Goal: Task Accomplishment & Management: Complete application form

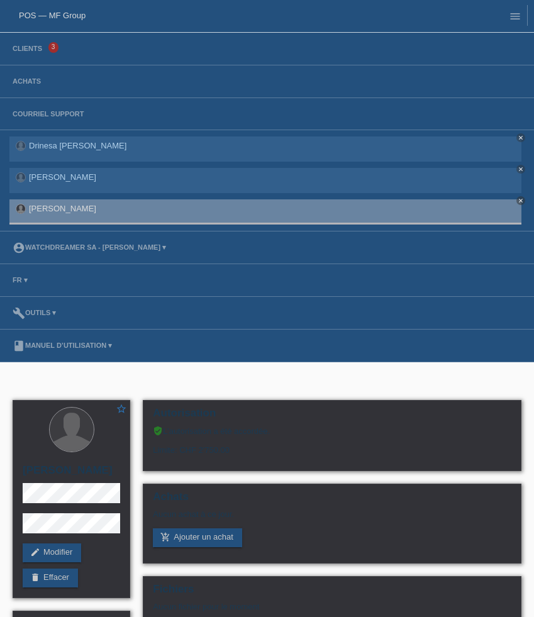
click at [32, 55] on li "Clients 3" at bounding box center [267, 49] width 534 height 33
click at [28, 50] on link "Clients" at bounding box center [27, 49] width 42 height 8
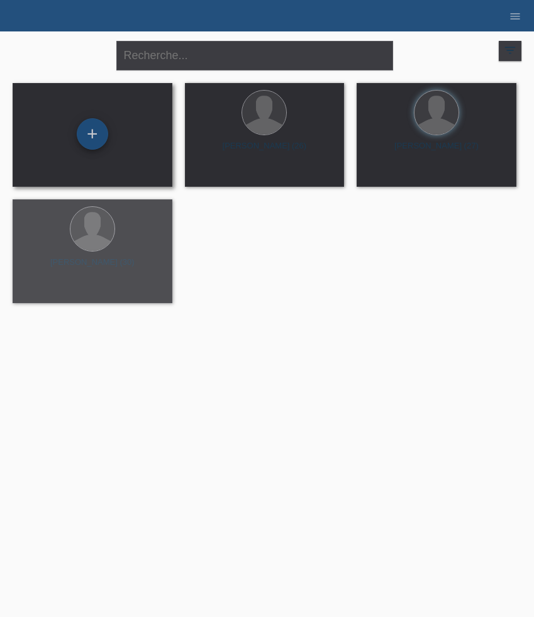
click at [88, 138] on div "+" at bounding box center [92, 133] width 31 height 31
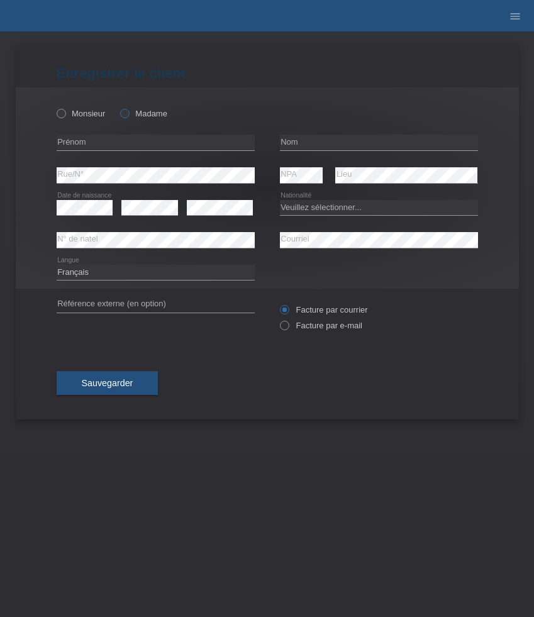
click at [131, 117] on label "Madame" at bounding box center [143, 113] width 47 height 9
click at [128, 117] on input "Madame" at bounding box center [124, 113] width 8 height 8
radio input "true"
click at [116, 143] on input "text" at bounding box center [156, 143] width 198 height 16
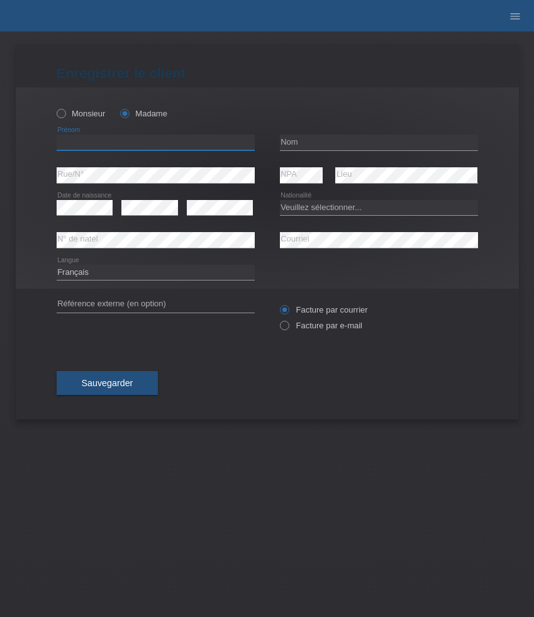
paste input "[PERSON_NAME]"
type input "[PERSON_NAME]"
click at [315, 143] on input "text" at bounding box center [379, 143] width 198 height 16
paste input "[PERSON_NAME]"
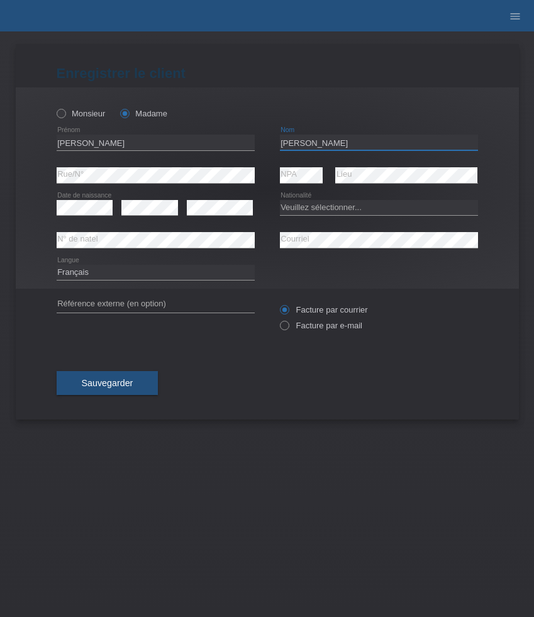
type input "[PERSON_NAME]"
click at [328, 213] on select "Veuillez sélectionner... Suisse Allemagne Autriche Liechtenstein ------------ A…" at bounding box center [379, 207] width 198 height 15
select select "CH"
click at [280, 200] on select "Veuillez sélectionner... Suisse Allemagne Autriche Liechtenstein ------------ A…" at bounding box center [379, 207] width 198 height 15
click at [181, 277] on select "Deutsch Français Italiano English" at bounding box center [156, 272] width 198 height 15
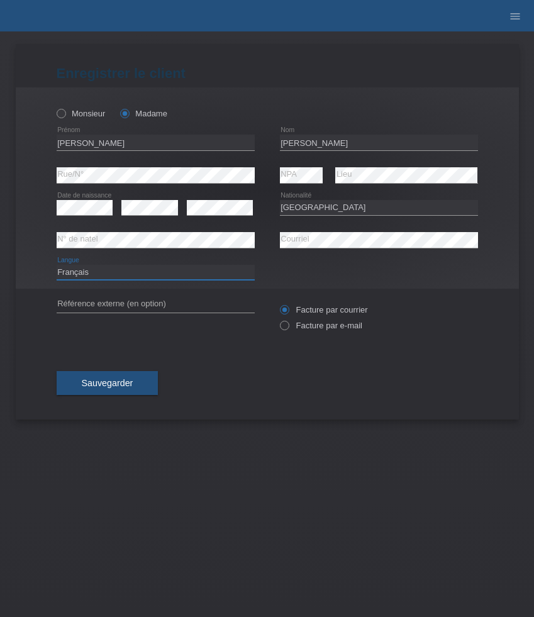
select select "de"
click at [57, 265] on select "Deutsch Français Italiano English" at bounding box center [156, 272] width 198 height 15
click at [307, 328] on label "Facture par e-mail" at bounding box center [321, 325] width 82 height 9
click at [288, 328] on input "Facture par e-mail" at bounding box center [284, 329] width 8 height 16
radio input "true"
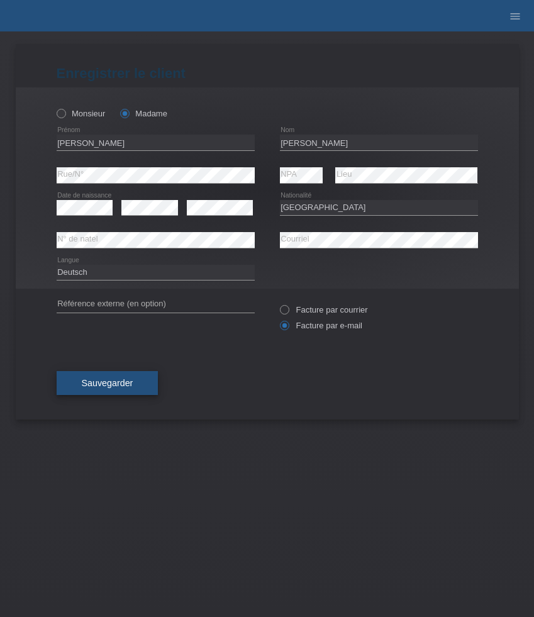
click at [112, 382] on span "Sauvegarder" at bounding box center [108, 383] width 52 height 10
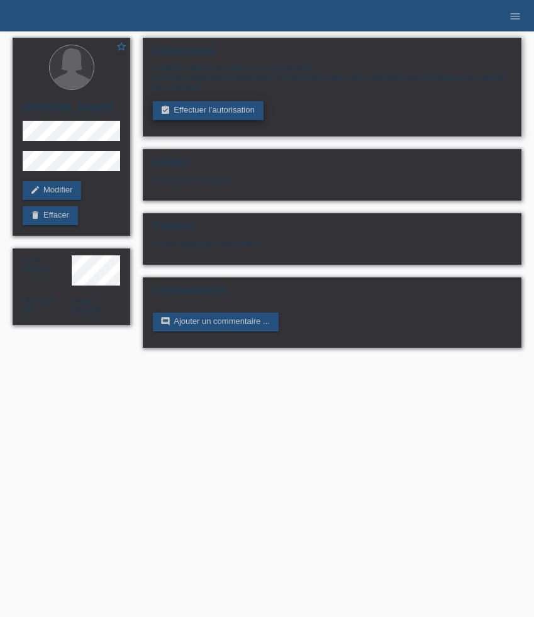
click at [206, 106] on link "assignment_turned_in Effectuer l’autorisation" at bounding box center [208, 110] width 110 height 19
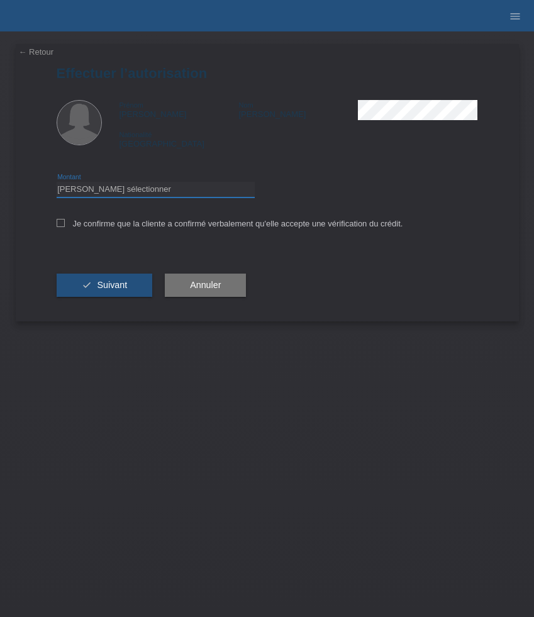
click at [172, 192] on select "Veuillez sélectionner CHF 1.00 - CHF 499.00 CHF 500.00 - CHF 1'999.00 CHF 2'000…" at bounding box center [156, 189] width 198 height 15
select select "3"
click at [57, 184] on select "Veuillez sélectionner CHF 1.00 - CHF 499.00 CHF 500.00 - CHF 1'999.00 CHF 2'000…" at bounding box center [156, 189] width 198 height 15
click at [143, 225] on label "Je confirme que la cliente a confirmé verbalement qu'elle accepte une vérificat…" at bounding box center [230, 223] width 347 height 9
click at [65, 225] on input "Je confirme que la cliente a confirmé verbalement qu'elle accepte une vérificat…" at bounding box center [61, 223] width 8 height 8
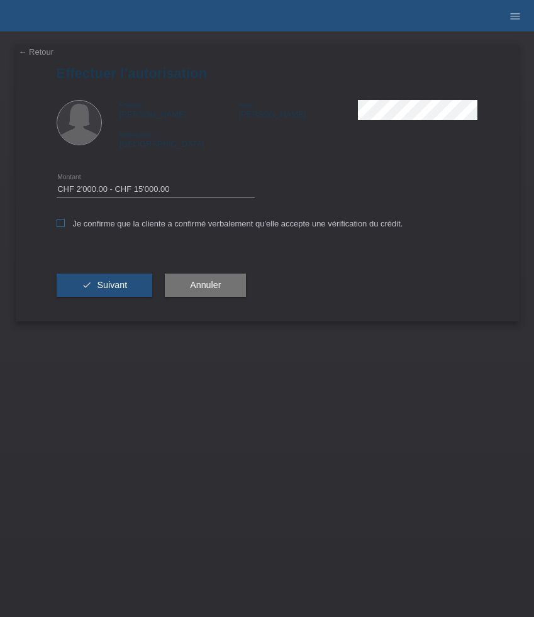
checkbox input "true"
click at [114, 281] on button "check Suivant" at bounding box center [105, 286] width 96 height 24
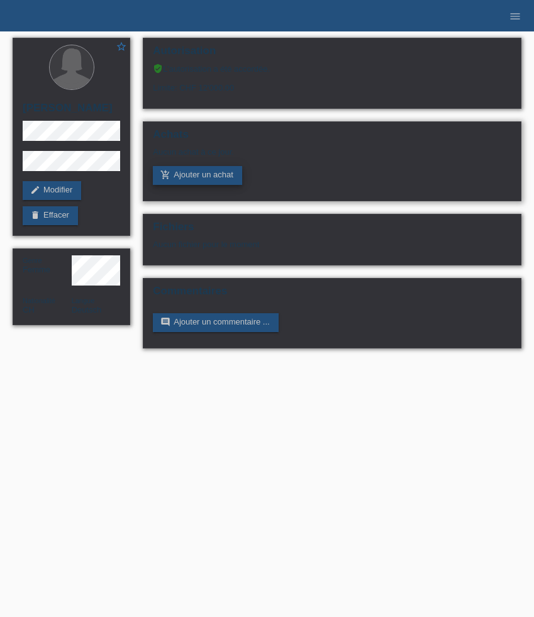
click at [215, 182] on link "add_shopping_cart Ajouter un achat" at bounding box center [197, 175] width 89 height 19
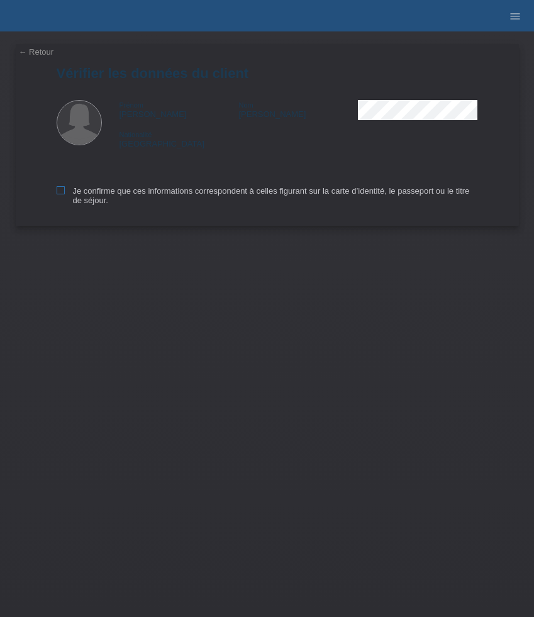
click at [60, 194] on icon at bounding box center [61, 190] width 8 height 8
click at [60, 194] on input "Je confirme que ces informations correspondent à celles figurant sur la carte d…" at bounding box center [61, 190] width 8 height 8
checkbox input "true"
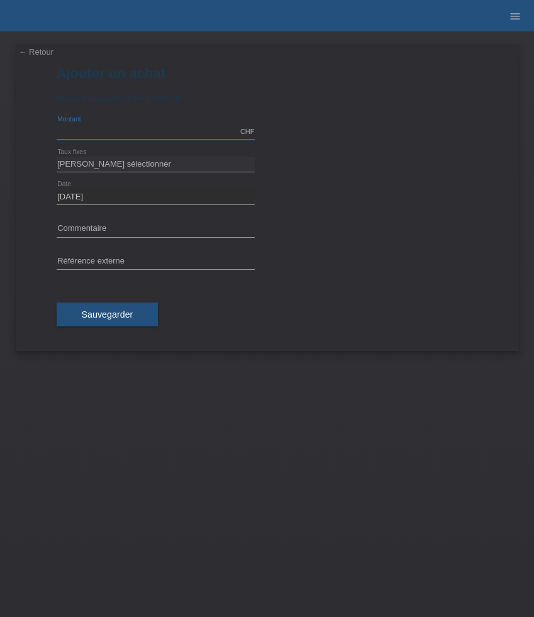
click at [81, 135] on input "text" at bounding box center [156, 132] width 198 height 16
type input "4300.00"
click at [150, 159] on select "Veuillez sélectionner 6 versements 12 versements 24 versements 36 versements 48…" at bounding box center [156, 164] width 198 height 15
select select "626"
click at [57, 157] on select "Veuillez sélectionner 6 versements 12 versements 24 versements 36 versements 48…" at bounding box center [156, 164] width 198 height 15
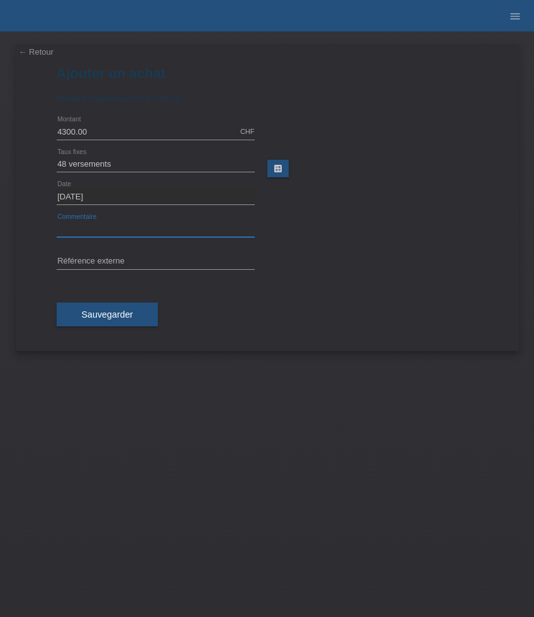
click at [91, 225] on input "text" at bounding box center [156, 229] width 198 height 16
paste input "Breitling Navitimer - 32mm A77320D91K1A1"
type input "Breitling Navitimer - 32mm A77320D91K1A1"
click at [153, 260] on input "text" at bounding box center [156, 262] width 198 height 16
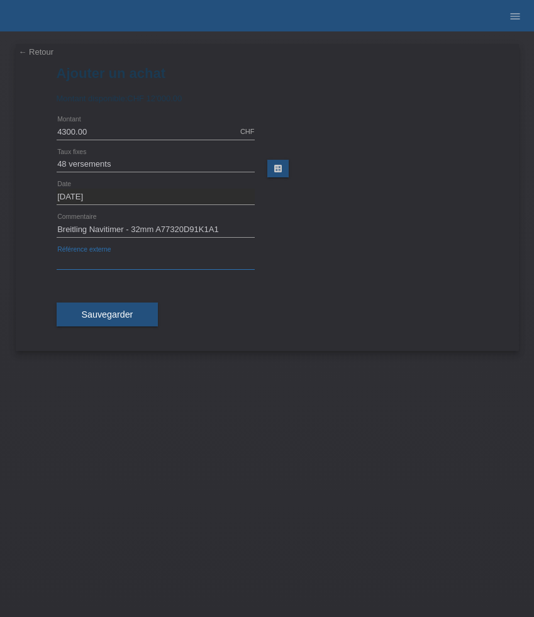
click at [153, 260] on input "text" at bounding box center [156, 262] width 198 height 16
paste input "525652"
type input "525652"
click at [121, 315] on span "Sauvegarder" at bounding box center [108, 314] width 52 height 10
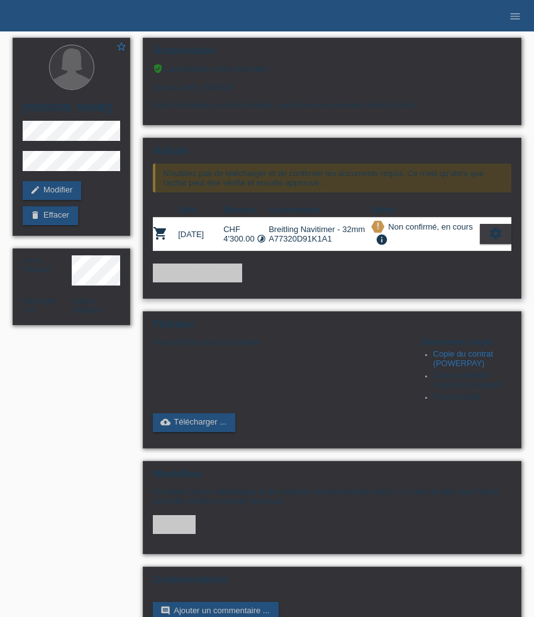
click at [494, 240] on icon "settings" at bounding box center [496, 233] width 14 height 14
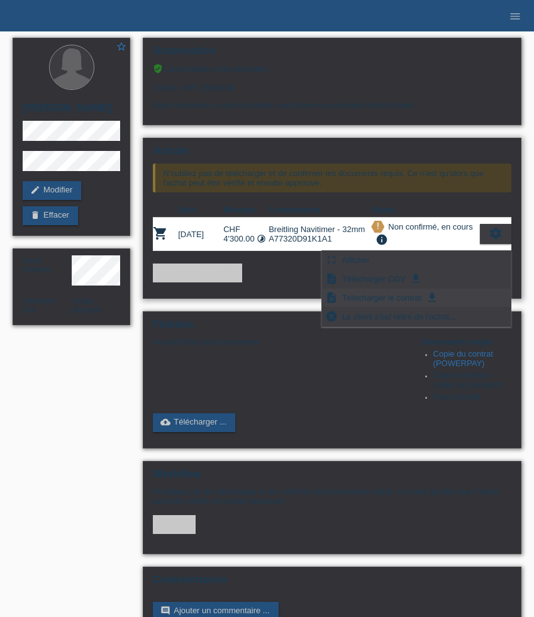
click at [389, 298] on span "Télécharger le contrat" at bounding box center [381, 297] width 83 height 15
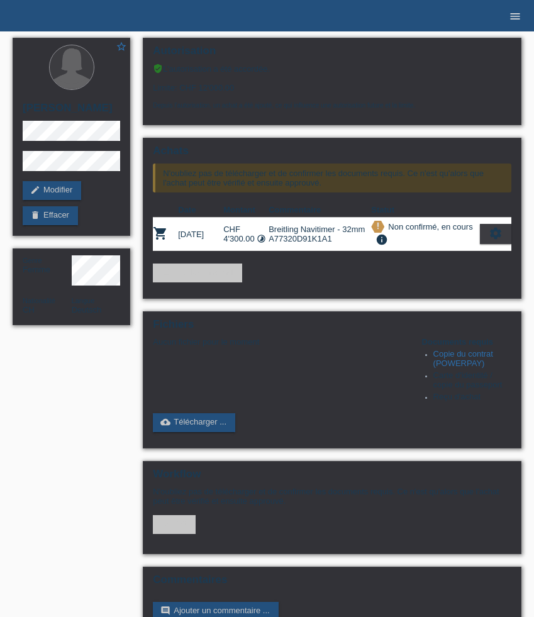
click at [521, 12] on link "menu" at bounding box center [515, 16] width 25 height 8
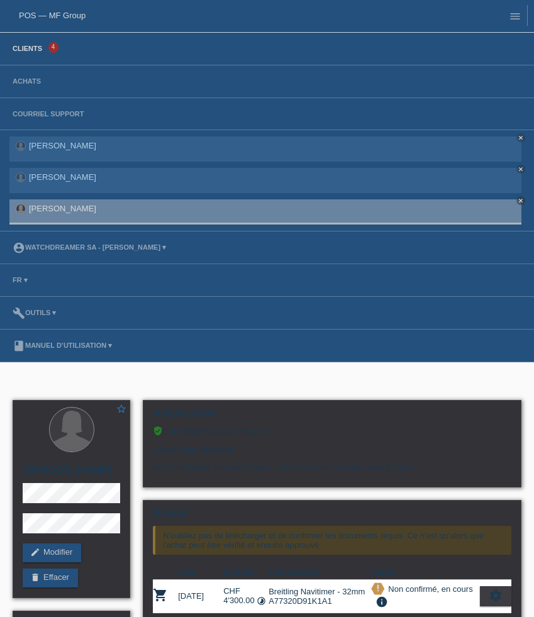
click at [29, 50] on link "Clients" at bounding box center [27, 49] width 42 height 8
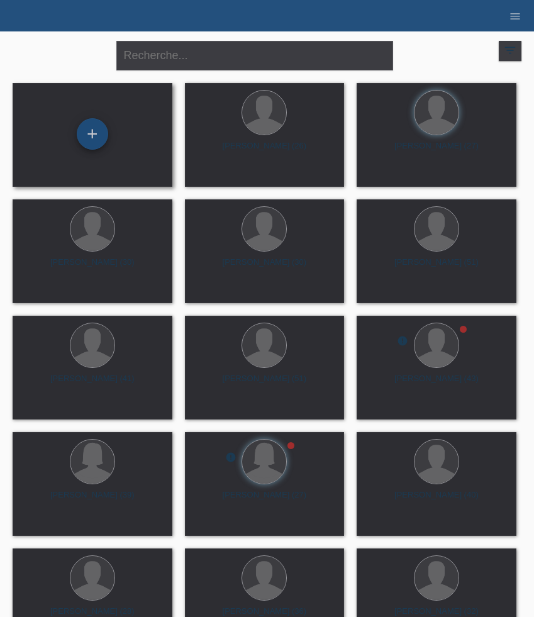
click at [92, 139] on div "+" at bounding box center [92, 133] width 31 height 31
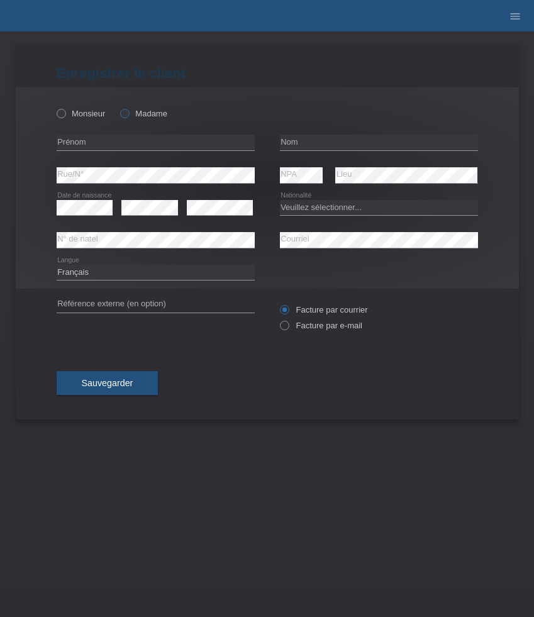
click at [118, 107] on icon at bounding box center [118, 107] width 0 height 0
click at [126, 116] on input "Madame" at bounding box center [124, 113] width 8 height 8
radio input "true"
click at [119, 141] on input "text" at bounding box center [156, 143] width 198 height 16
paste input "[PERSON_NAME]"
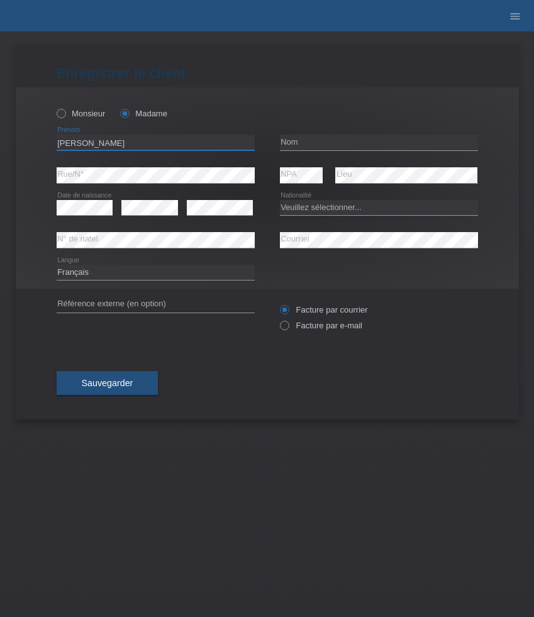
type input "[PERSON_NAME]"
click at [304, 147] on input "text" at bounding box center [379, 143] width 198 height 16
paste input "Pinheiro"
type input "Pinheiro"
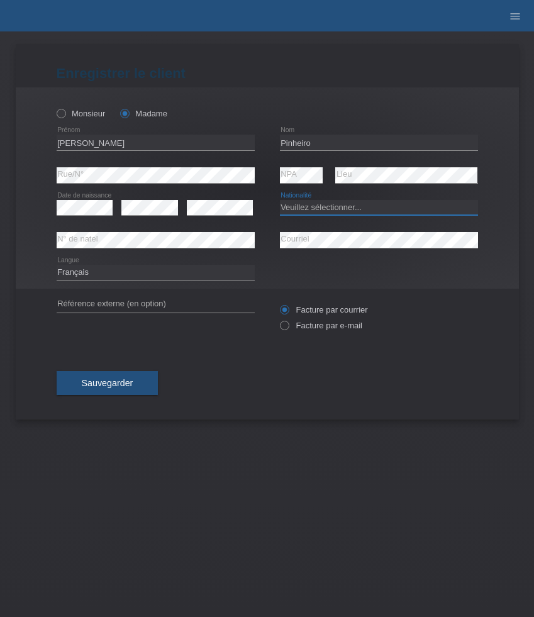
click at [334, 209] on select "Veuillez sélectionner... Suisse Allemagne Autriche Liechtenstein ------------ A…" at bounding box center [379, 207] width 198 height 15
select select "PT"
click at [280, 200] on select "Veuillez sélectionner... Suisse Allemagne Autriche Liechtenstein ------------ A…" at bounding box center [379, 207] width 198 height 15
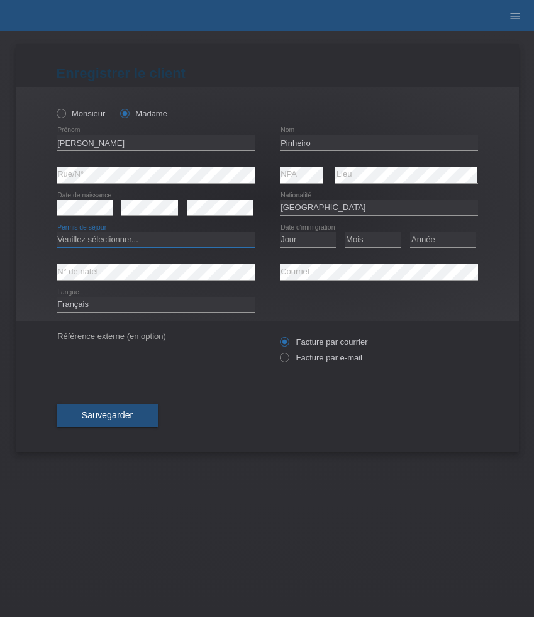
click at [199, 235] on select "Veuillez sélectionner... C B B - Statut de réfugié Autre" at bounding box center [156, 239] width 198 height 15
select select "C"
click at [57, 233] on select "Veuillez sélectionner... C B B - Statut de réfugié Autre" at bounding box center [156, 239] width 198 height 15
click at [304, 243] on select "Jour 01 02 03 04 05 06 07 08 09 10 11" at bounding box center [308, 239] width 57 height 15
click at [280, 233] on select "Jour 01 02 03 04 05 06 07 08 09 10 11" at bounding box center [308, 239] width 57 height 15
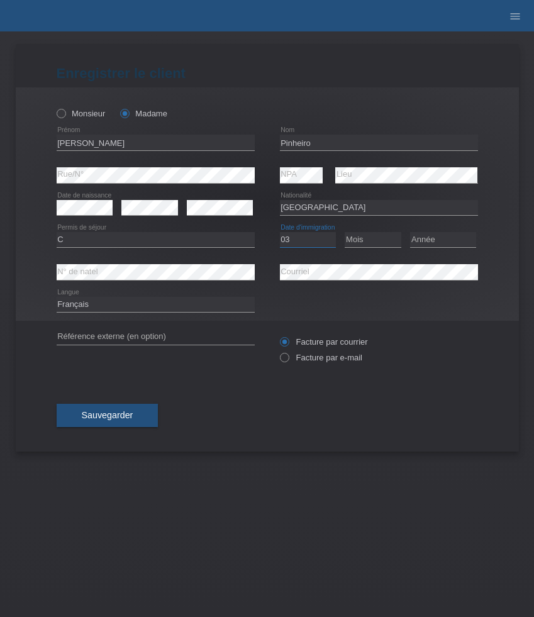
click at [318, 237] on select "Jour 01 02 03 04 05 06 07 08 09 10 11" at bounding box center [308, 239] width 57 height 15
select select "30"
click at [280, 233] on select "Jour 01 02 03 04 05 06 07 08 09 10 11" at bounding box center [308, 239] width 57 height 15
click at [378, 239] on select "Mois 01 02 03 04 05 06 07 08 09 10 11" at bounding box center [373, 239] width 57 height 15
select select "03"
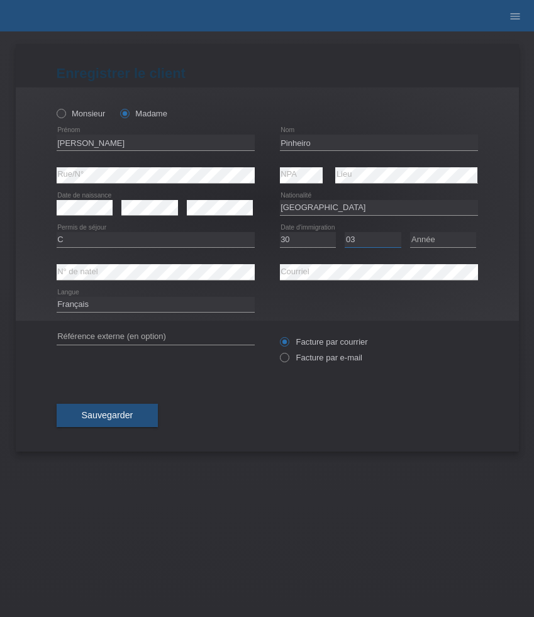
click at [345, 233] on select "Mois 01 02 03 04 05 06 07 08 09 10 11" at bounding box center [373, 239] width 57 height 15
click at [446, 237] on select "Année 2025 2024 2023 2022 2021 2020 2019 2018 2017 2016 2015 2014 2013 2012 201…" at bounding box center [443, 239] width 66 height 15
select select "2005"
click at [410, 233] on select "Année 2025 2024 2023 2022 2021 2020 2019 2018 2017 2016 2015 2014 2013 2012 201…" at bounding box center [443, 239] width 66 height 15
click at [313, 359] on label "Facture par e-mail" at bounding box center [321, 357] width 82 height 9
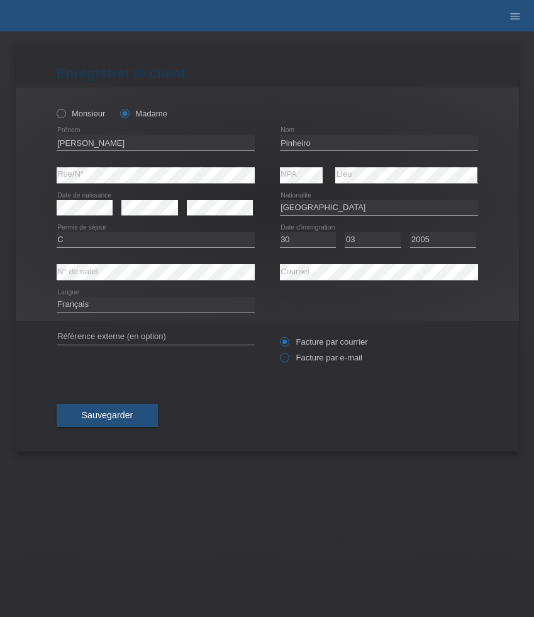
click at [288, 359] on input "Facture par e-mail" at bounding box center [284, 361] width 8 height 16
radio input "true"
click at [136, 410] on button "Sauvegarder" at bounding box center [108, 416] width 102 height 24
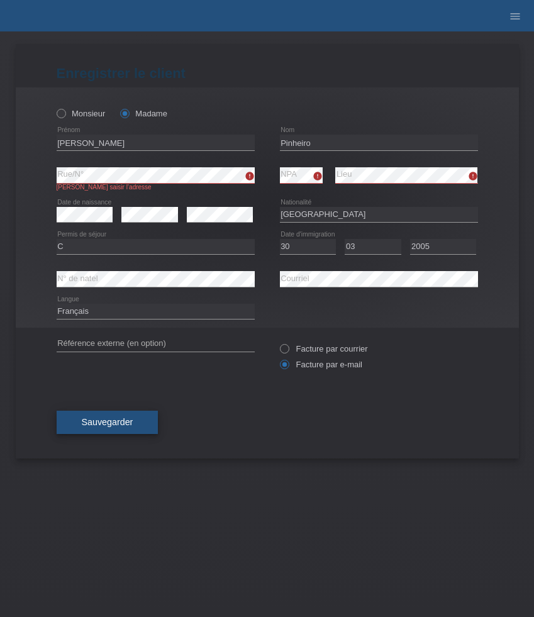
click at [117, 422] on span "Sauvegarder" at bounding box center [108, 422] width 52 height 10
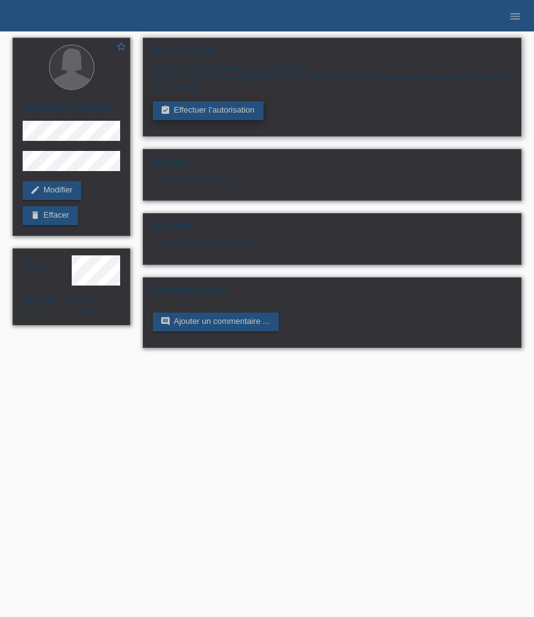
click at [216, 120] on link "assignment_turned_in Effectuer l’autorisation" at bounding box center [208, 110] width 110 height 19
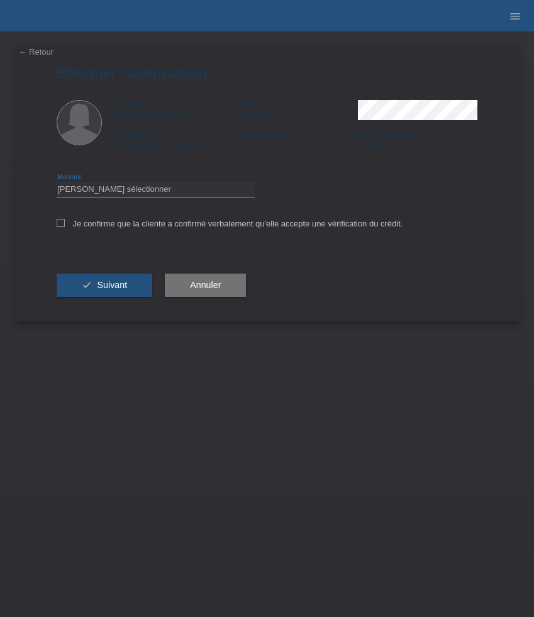
click at [186, 196] on select "Veuillez sélectionner CHF 1.00 - CHF 499.00 CHF 500.00 - CHF 1'999.00 CHF 2'000…" at bounding box center [156, 189] width 198 height 15
select select "3"
click at [57, 184] on select "Veuillez sélectionner CHF 1.00 - CHF 499.00 CHF 500.00 - CHF 1'999.00 CHF 2'000…" at bounding box center [156, 189] width 198 height 15
click at [118, 226] on label "Je confirme que la cliente a confirmé verbalement qu'elle accepte une vérificat…" at bounding box center [230, 223] width 347 height 9
click at [65, 226] on input "Je confirme que la cliente a confirmé verbalement qu'elle accepte une vérificat…" at bounding box center [61, 223] width 8 height 8
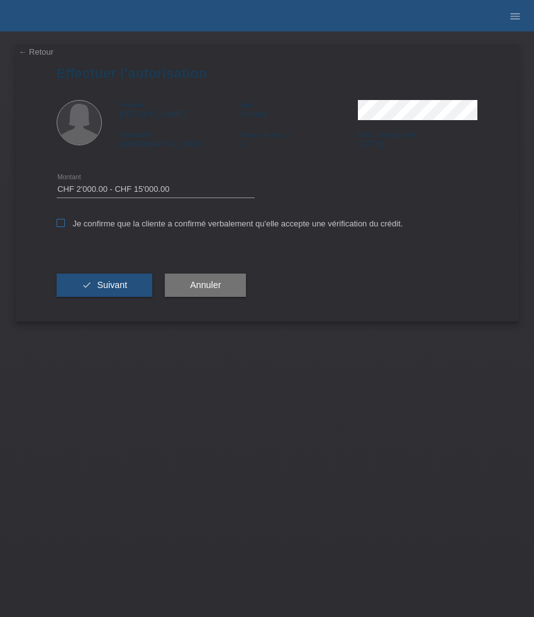
checkbox input "true"
click at [118, 289] on span "Suivant" at bounding box center [112, 285] width 30 height 10
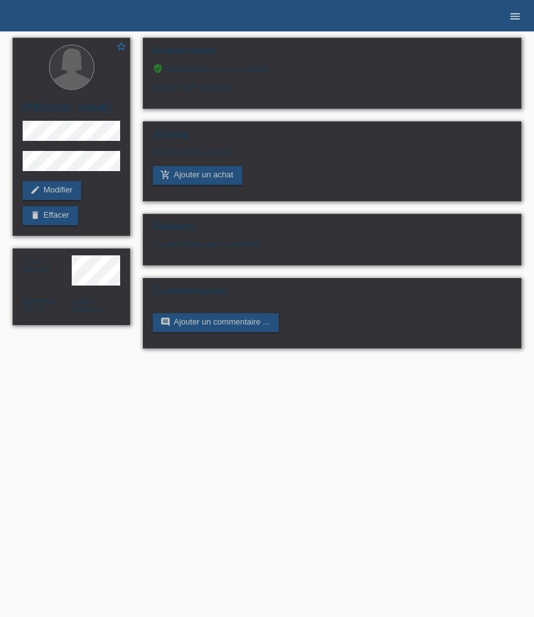
click at [511, 18] on icon "menu" at bounding box center [515, 16] width 13 height 13
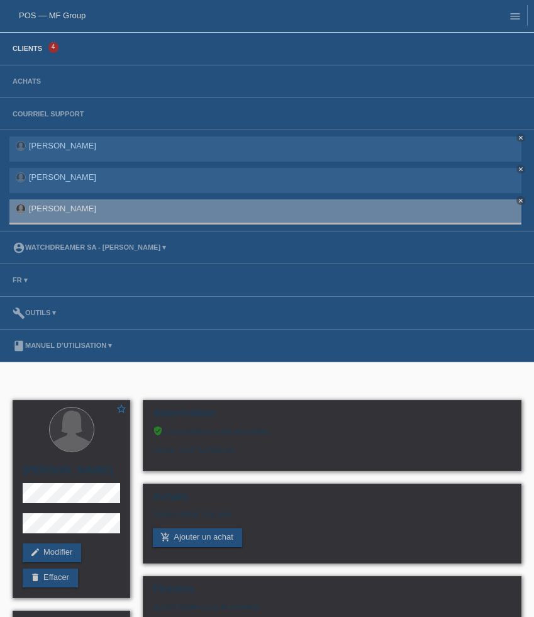
click at [25, 49] on link "Clients" at bounding box center [27, 49] width 42 height 8
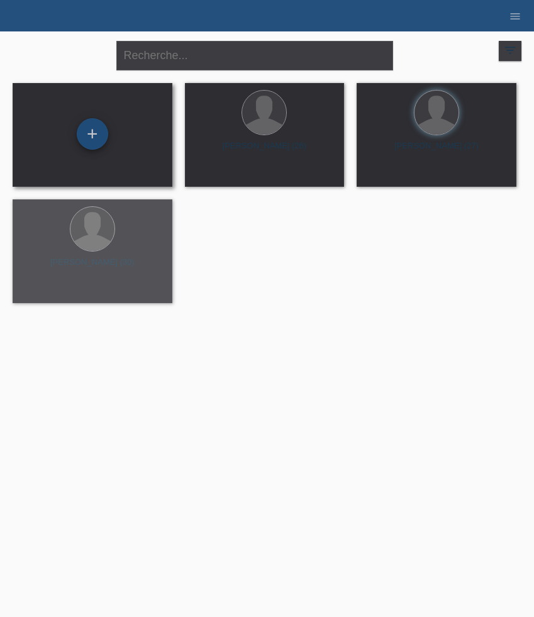
click at [91, 140] on div "+" at bounding box center [92, 133] width 31 height 31
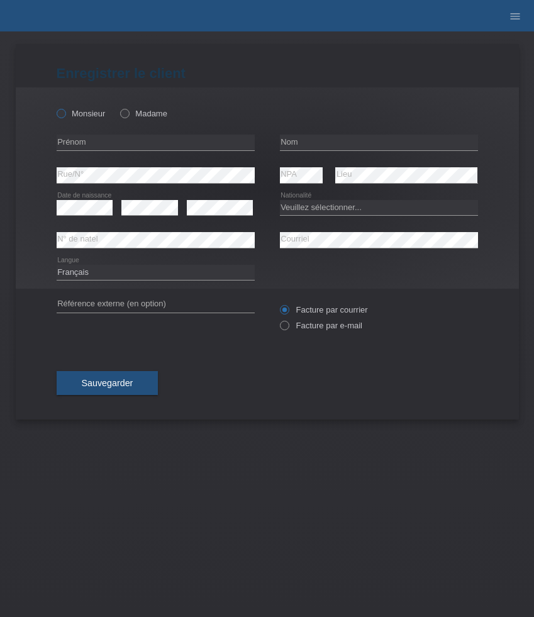
click at [83, 111] on label "Monsieur" at bounding box center [81, 113] width 49 height 9
click at [65, 111] on input "Monsieur" at bounding box center [61, 113] width 8 height 8
radio input "true"
click at [86, 151] on icon at bounding box center [156, 150] width 198 height 1
click at [87, 150] on input "text" at bounding box center [156, 143] width 198 height 16
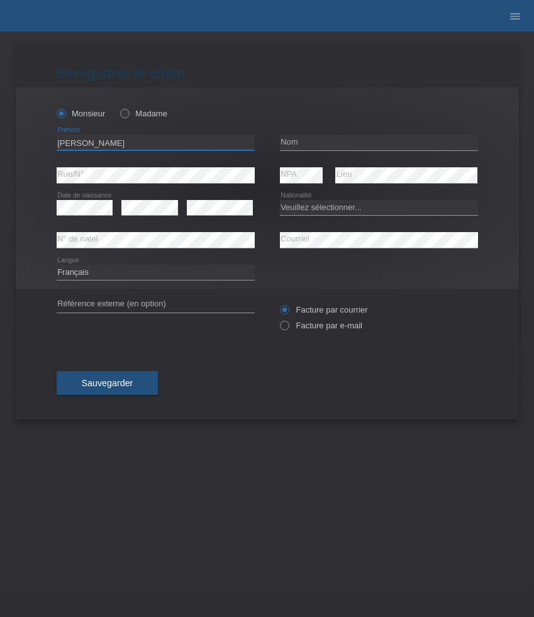
type input "[PERSON_NAME]"
type input "Beau"
click at [309, 209] on select "Veuillez sélectionner... Suisse Allemagne Autriche Liechtenstein ------------ A…" at bounding box center [379, 207] width 198 height 15
select select "CH"
click at [280, 200] on select "Veuillez sélectionner... Suisse Allemagne Autriche Liechtenstein ------------ A…" at bounding box center [379, 207] width 198 height 15
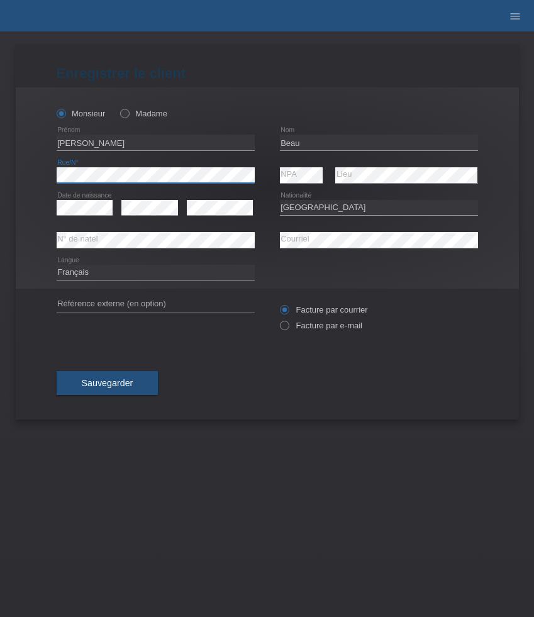
click at [0, 31] on html "POS — MF Group Clients 4 Achats Courriel Support Adnan Muharemovic close close …" at bounding box center [267, 15] width 534 height 31
click at [176, 273] on select "Deutsch Français Italiano English" at bounding box center [156, 272] width 198 height 15
click at [332, 330] on label "Facture par e-mail" at bounding box center [321, 325] width 82 height 9
click at [288, 331] on input "Facture par e-mail" at bounding box center [284, 329] width 8 height 16
radio input "true"
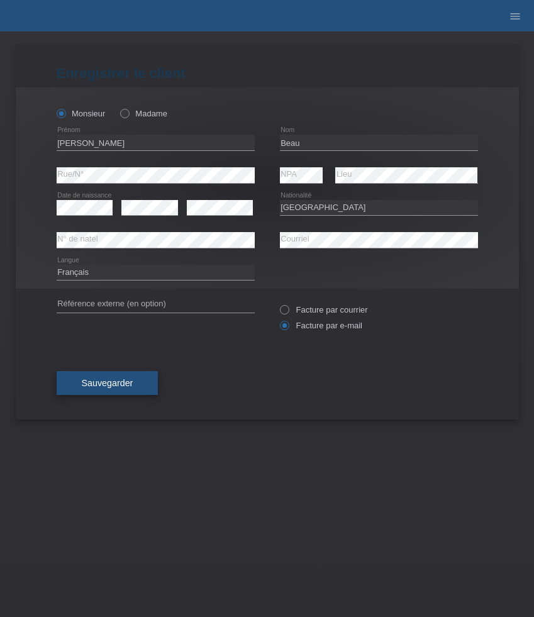
click at [148, 376] on button "Sauvegarder" at bounding box center [108, 383] width 102 height 24
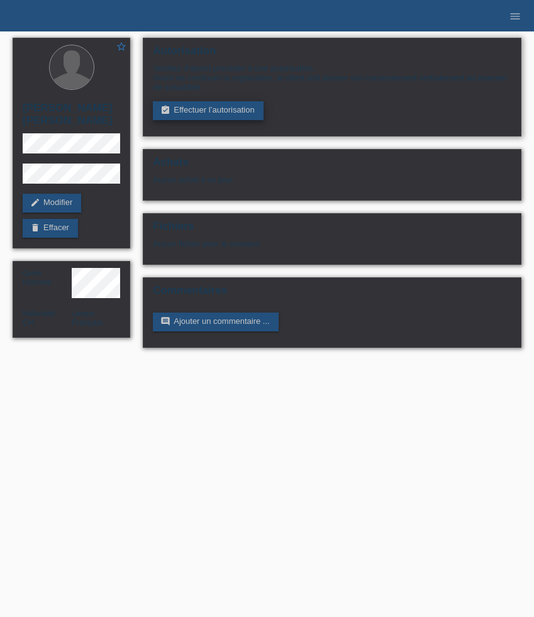
click at [201, 113] on link "assignment_turned_in Effectuer l’autorisation" at bounding box center [208, 110] width 110 height 19
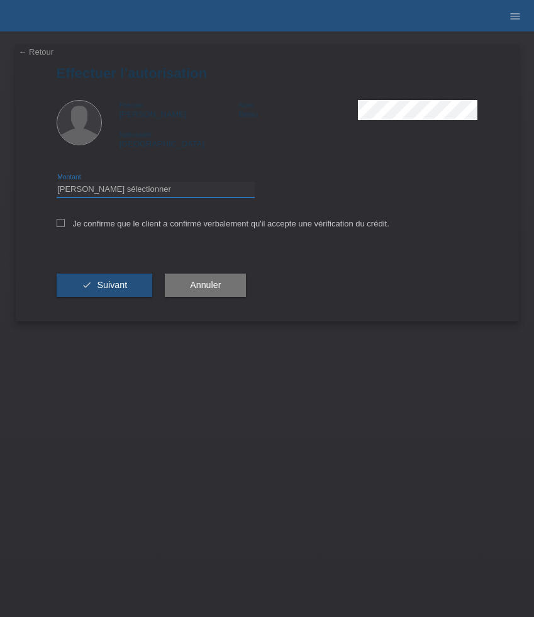
click at [156, 187] on select "Veuillez sélectionner CHF 1.00 - CHF 499.00 CHF 500.00 - CHF 1'999.00 CHF 2'000…" at bounding box center [156, 189] width 198 height 15
select select "3"
click at [57, 184] on select "Veuillez sélectionner CHF 1.00 - CHF 499.00 CHF 500.00 - CHF 1'999.00 CHF 2'000…" at bounding box center [156, 189] width 198 height 15
click at [148, 223] on label "Je confirme que le client a confirmé verbalement qu'il accepte une vérification…" at bounding box center [223, 223] width 333 height 9
click at [65, 223] on input "Je confirme que le client a confirmé verbalement qu'il accepte une vérification…" at bounding box center [61, 223] width 8 height 8
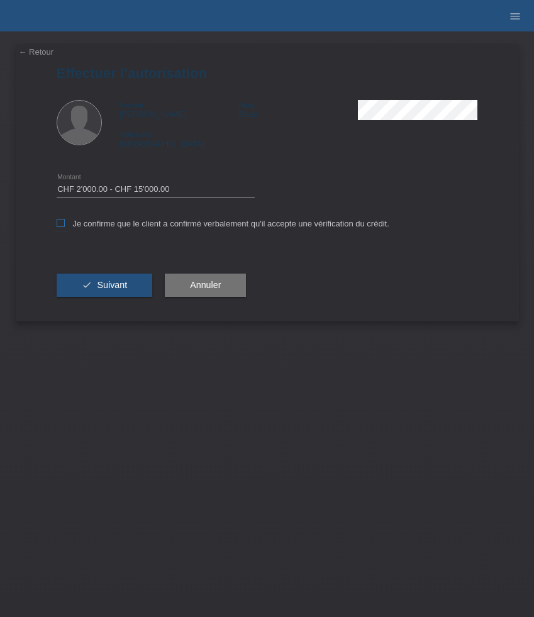
checkbox input "true"
click at [126, 282] on span "Suivant" at bounding box center [112, 285] width 30 height 10
